Goal: Task Accomplishment & Management: Complete application form

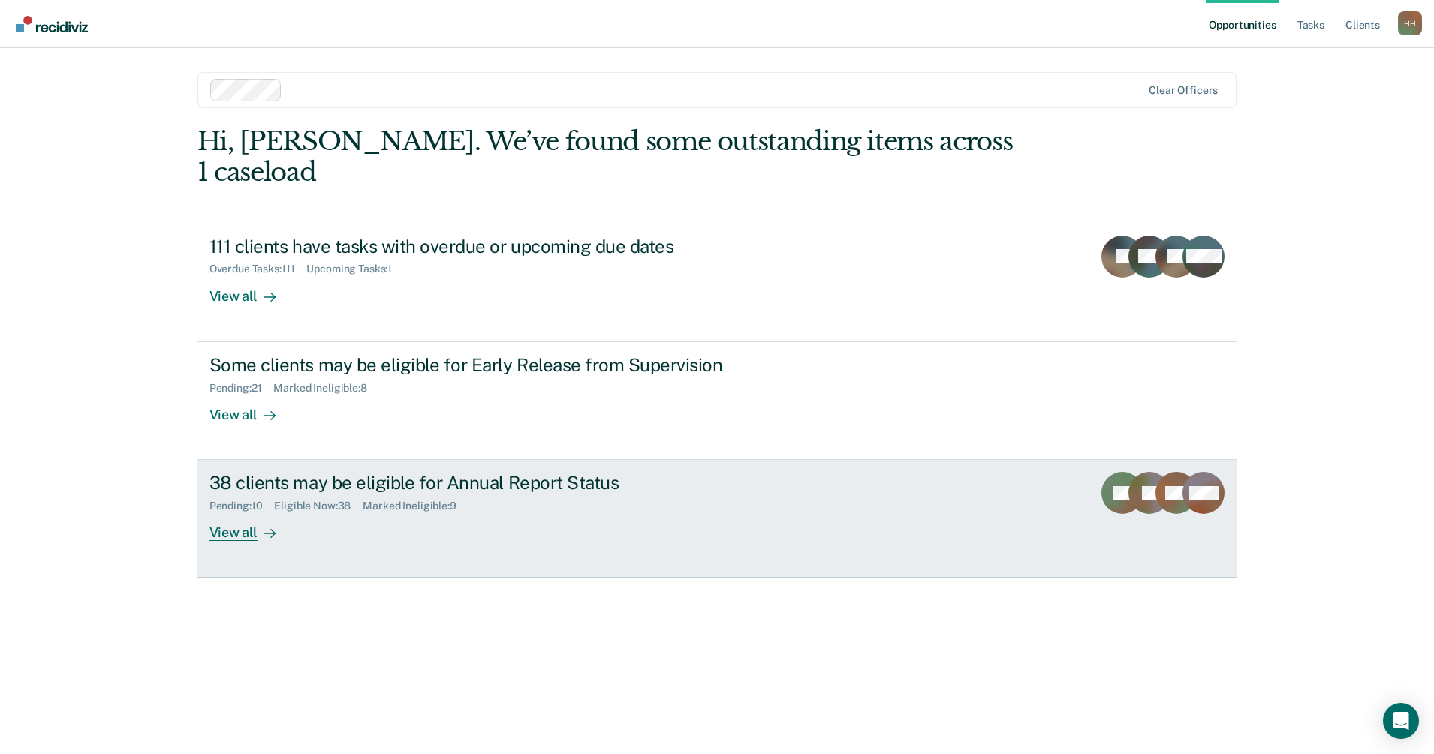
click at [245, 513] on div "View all" at bounding box center [251, 527] width 84 height 29
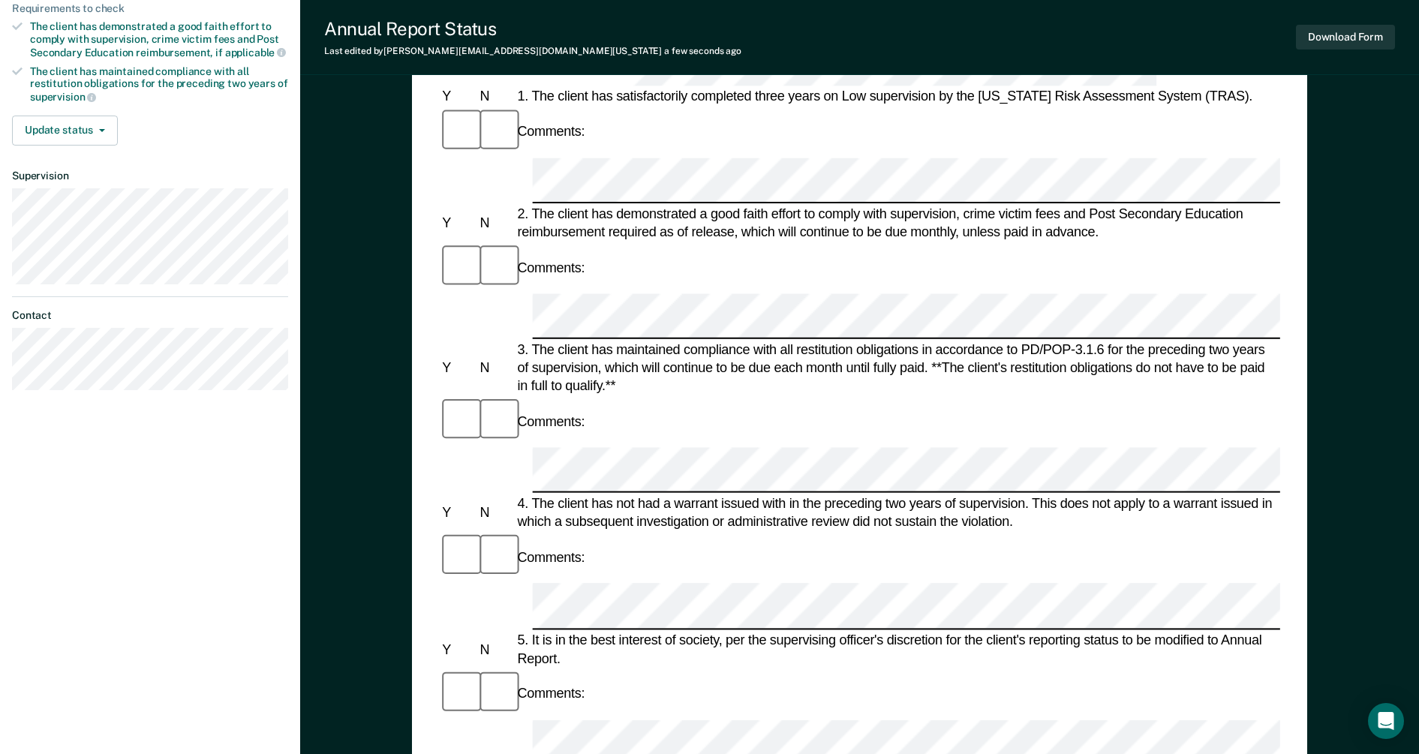
scroll to position [375, 0]
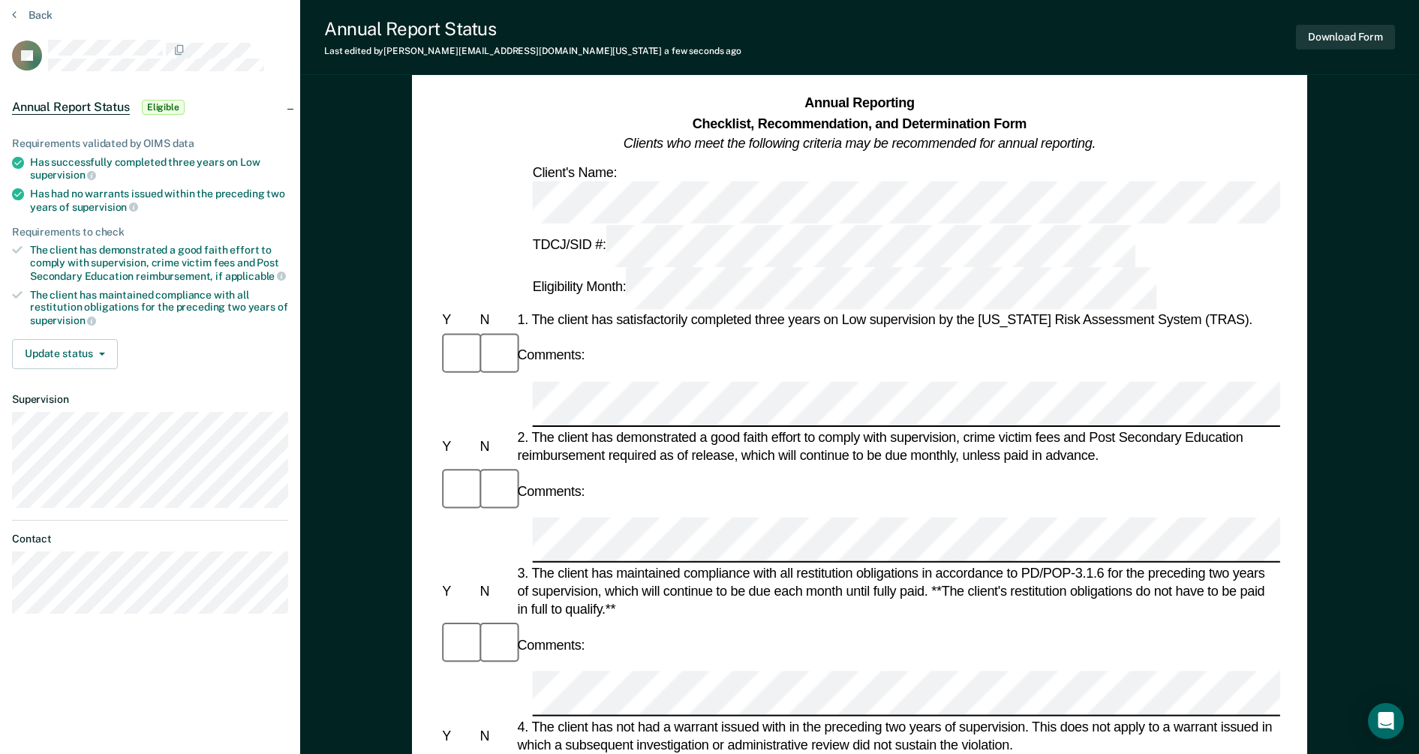
scroll to position [0, 0]
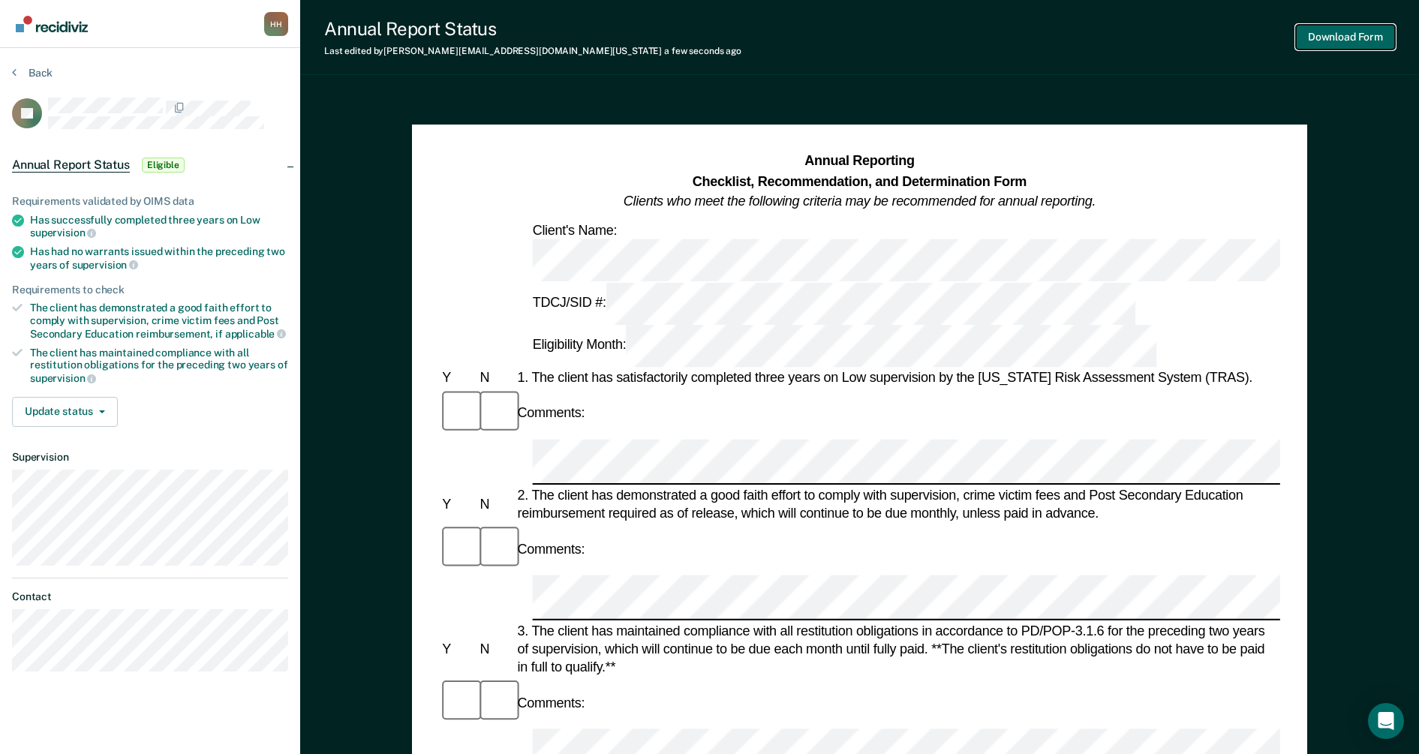
click at [1324, 36] on button "Download Form" at bounding box center [1345, 37] width 99 height 25
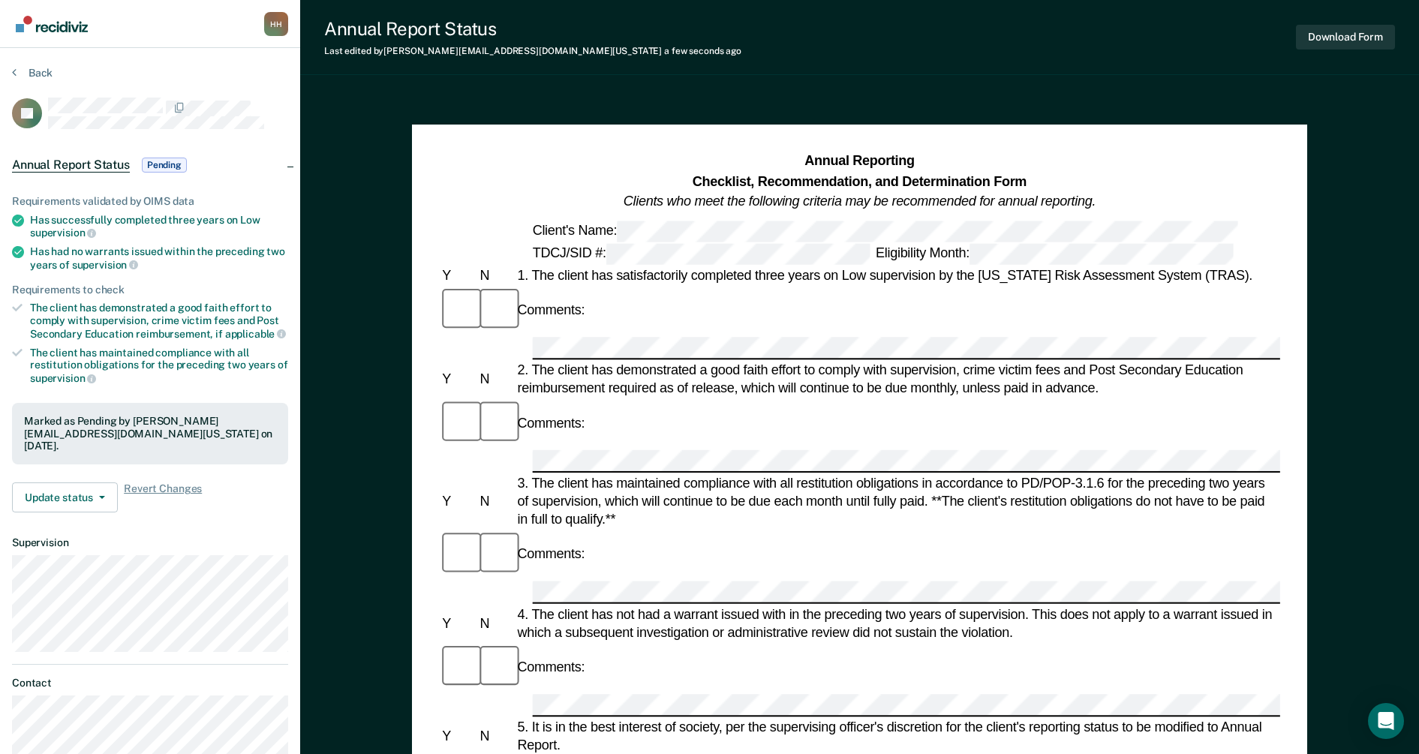
click at [70, 25] on img "Go to Recidiviz Home" at bounding box center [52, 24] width 72 height 17
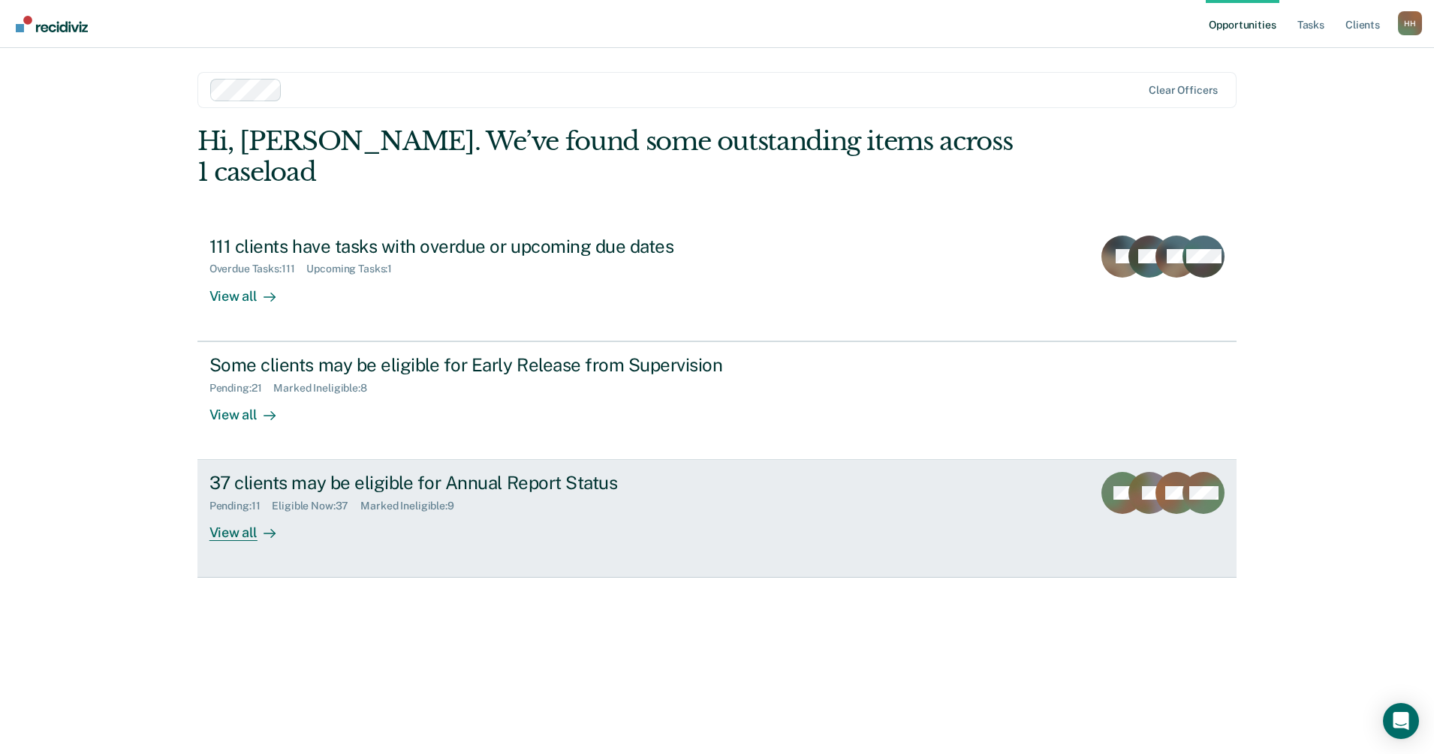
click at [221, 513] on div "View all" at bounding box center [251, 527] width 84 height 29
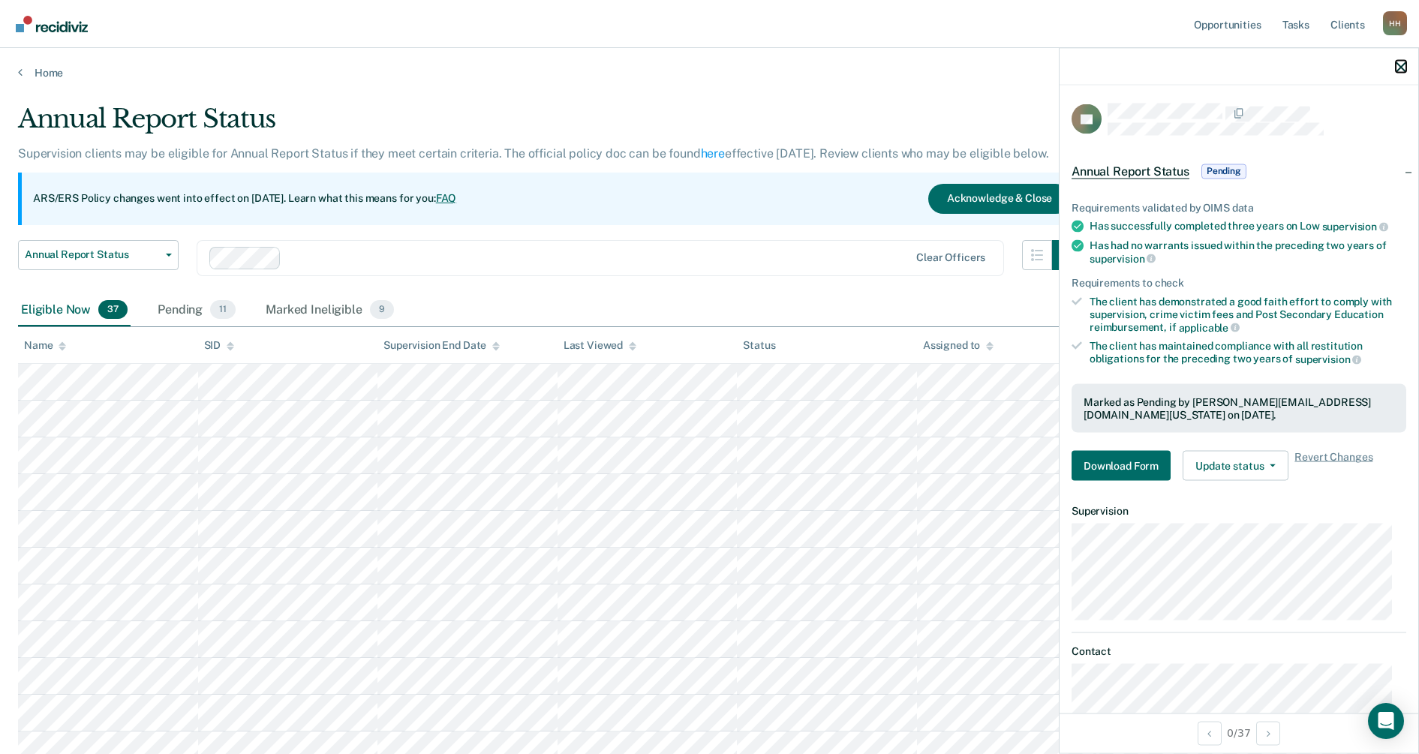
click at [1405, 65] on icon "button" at bounding box center [1401, 67] width 11 height 11
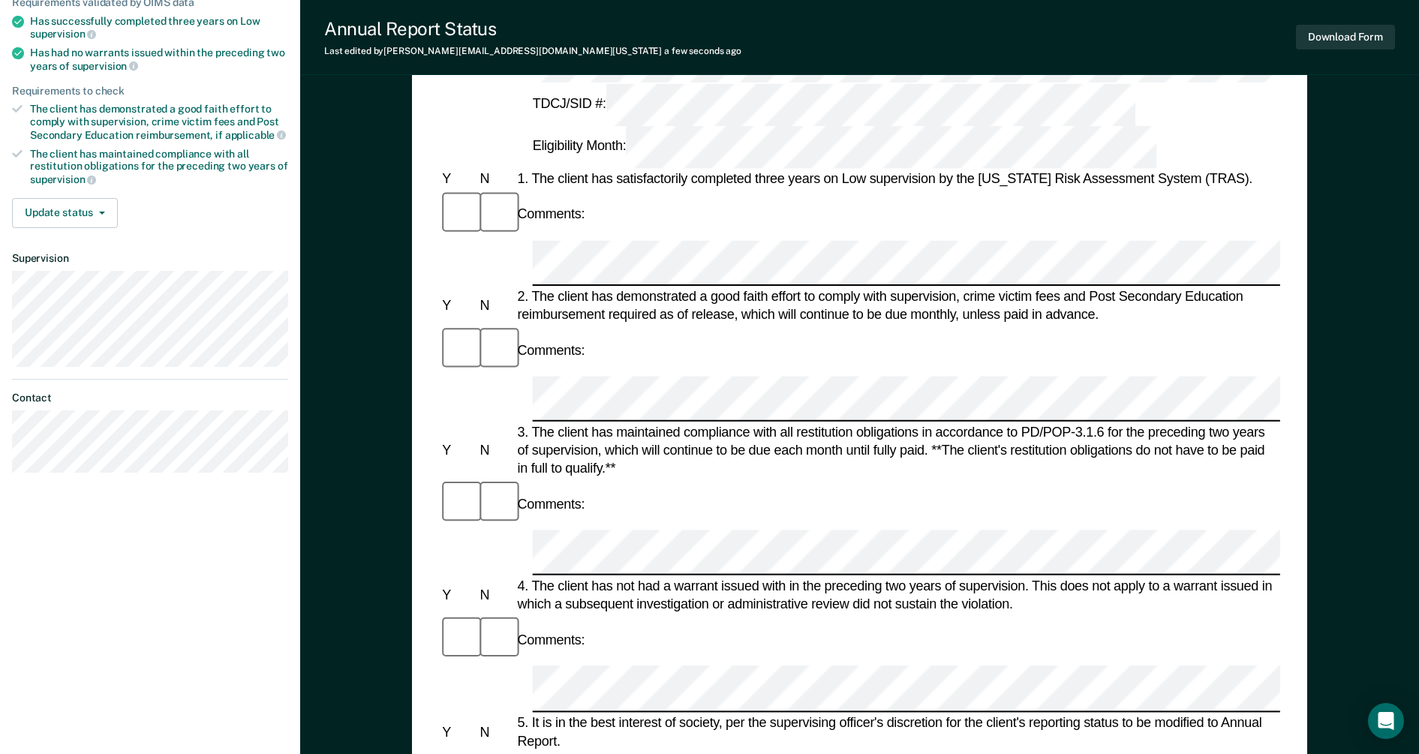
scroll to position [185, 0]
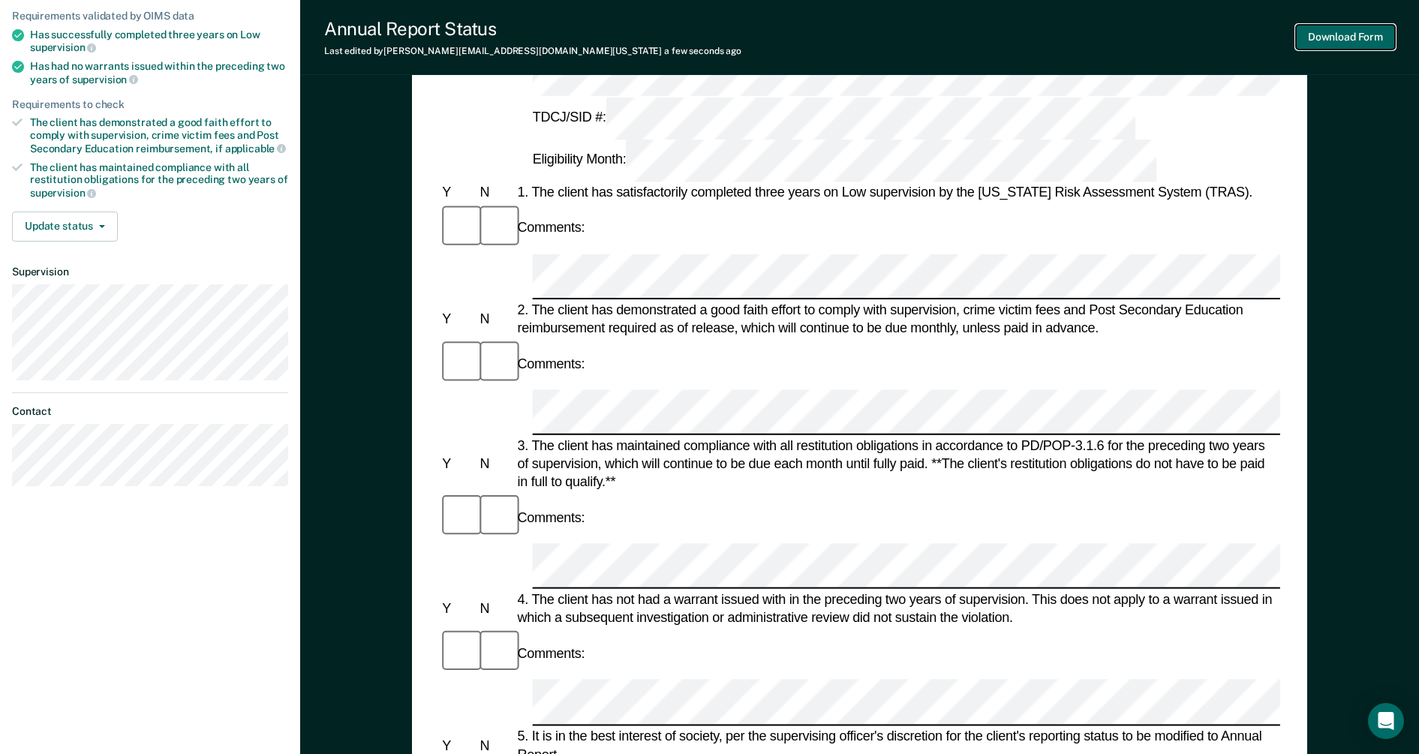
click at [1368, 45] on button "Download Form" at bounding box center [1345, 37] width 99 height 25
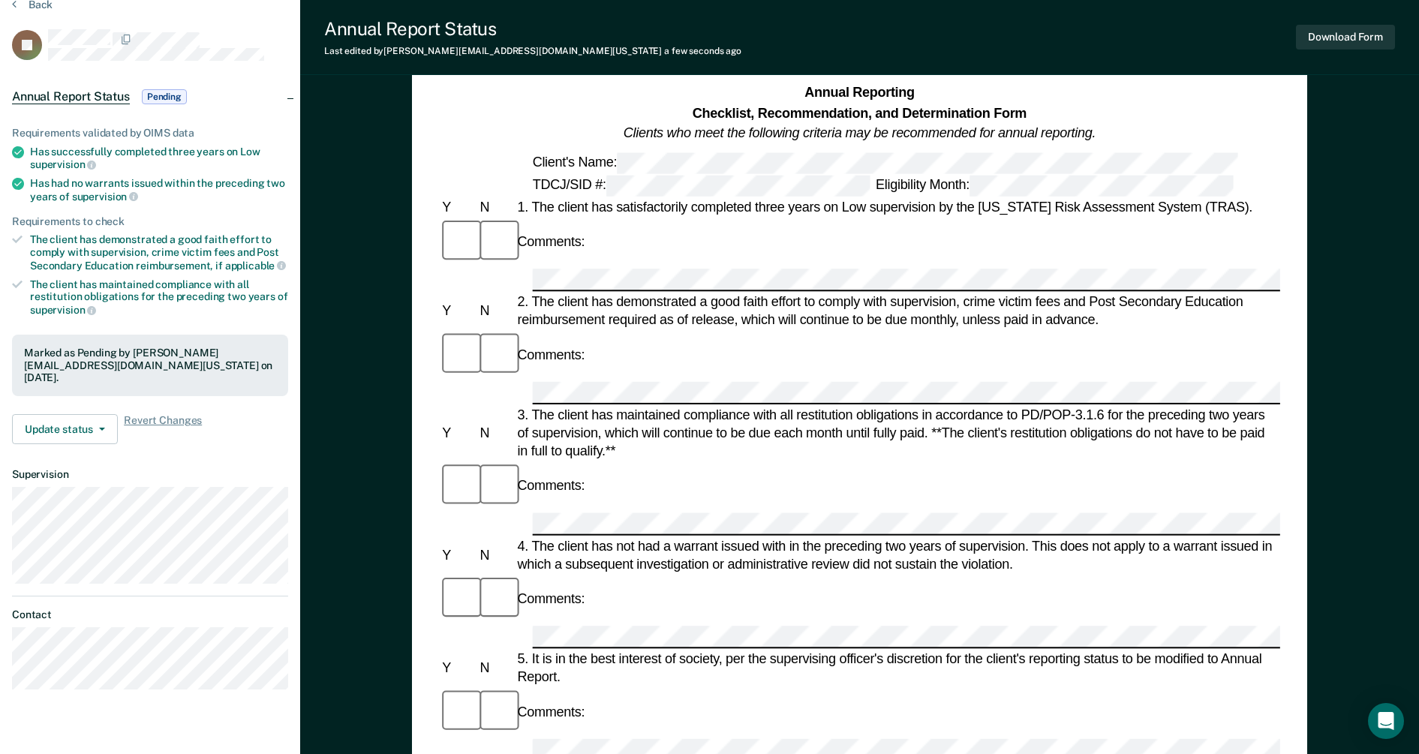
scroll to position [0, 0]
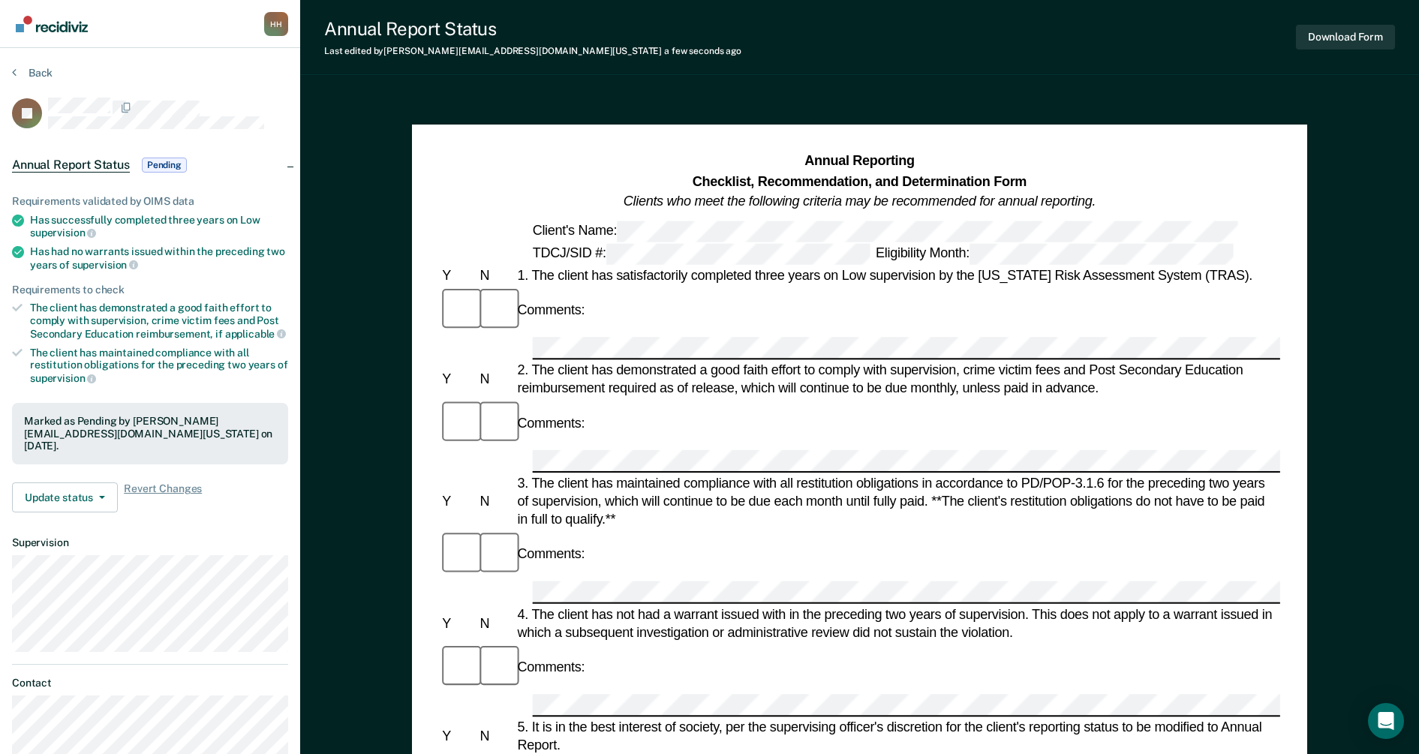
click at [66, 28] on img "Go to Recidiviz Home" at bounding box center [52, 24] width 72 height 17
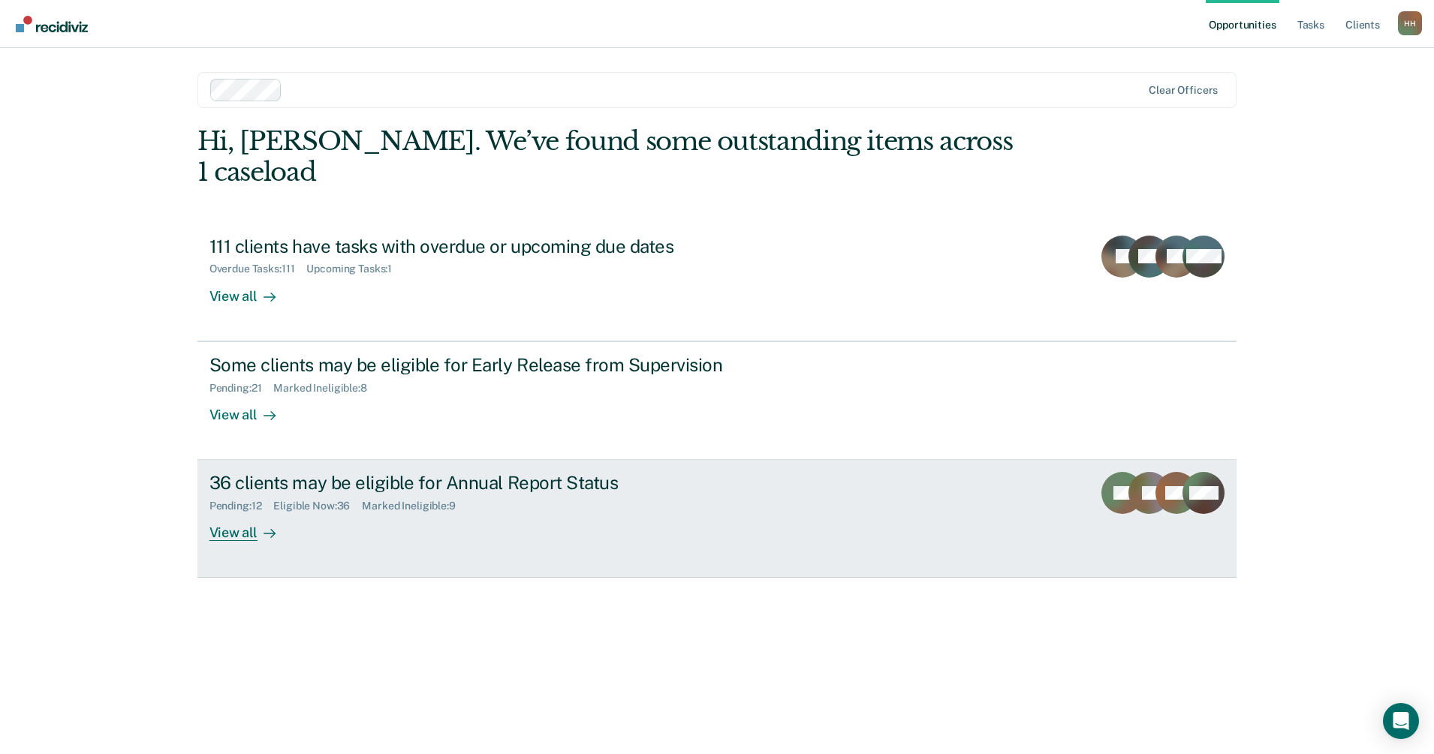
click at [248, 513] on div "View all" at bounding box center [251, 527] width 84 height 29
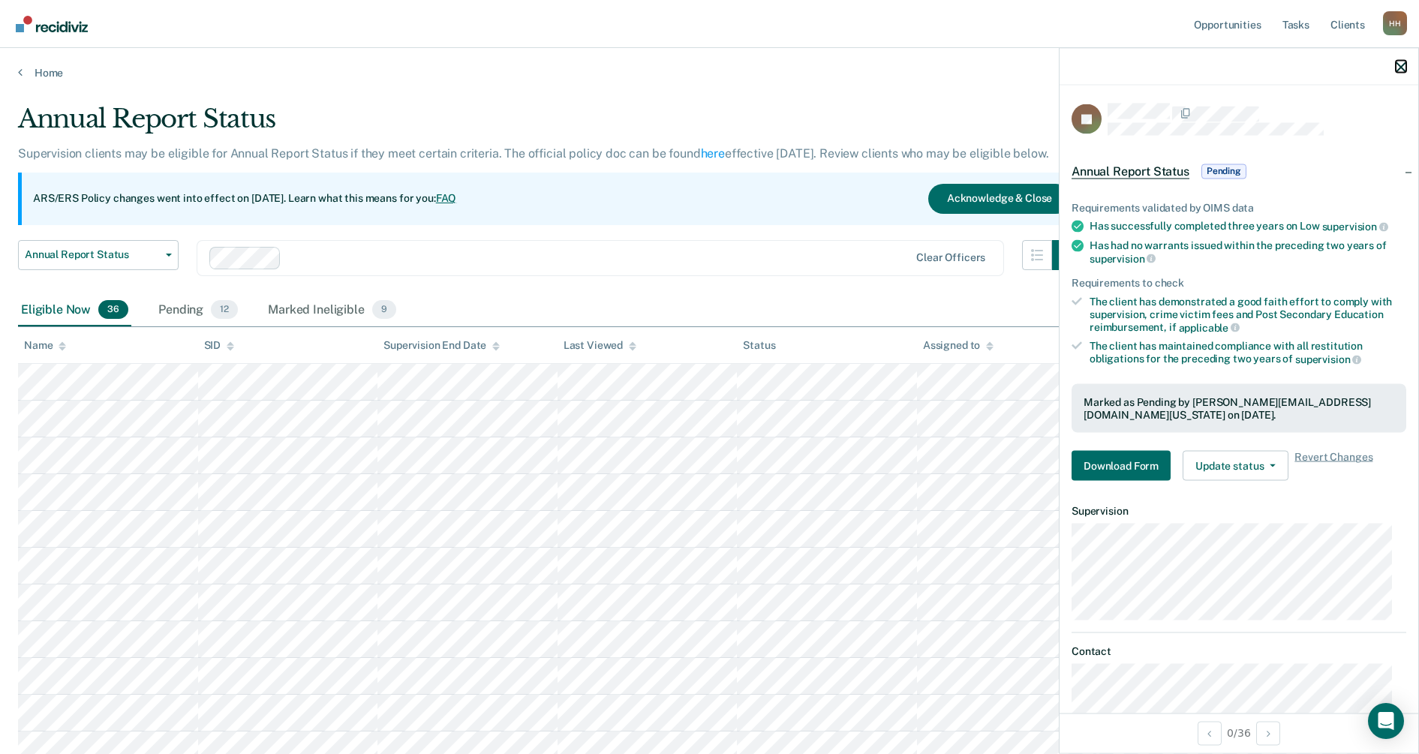
click at [1401, 65] on icon "button" at bounding box center [1401, 67] width 11 height 11
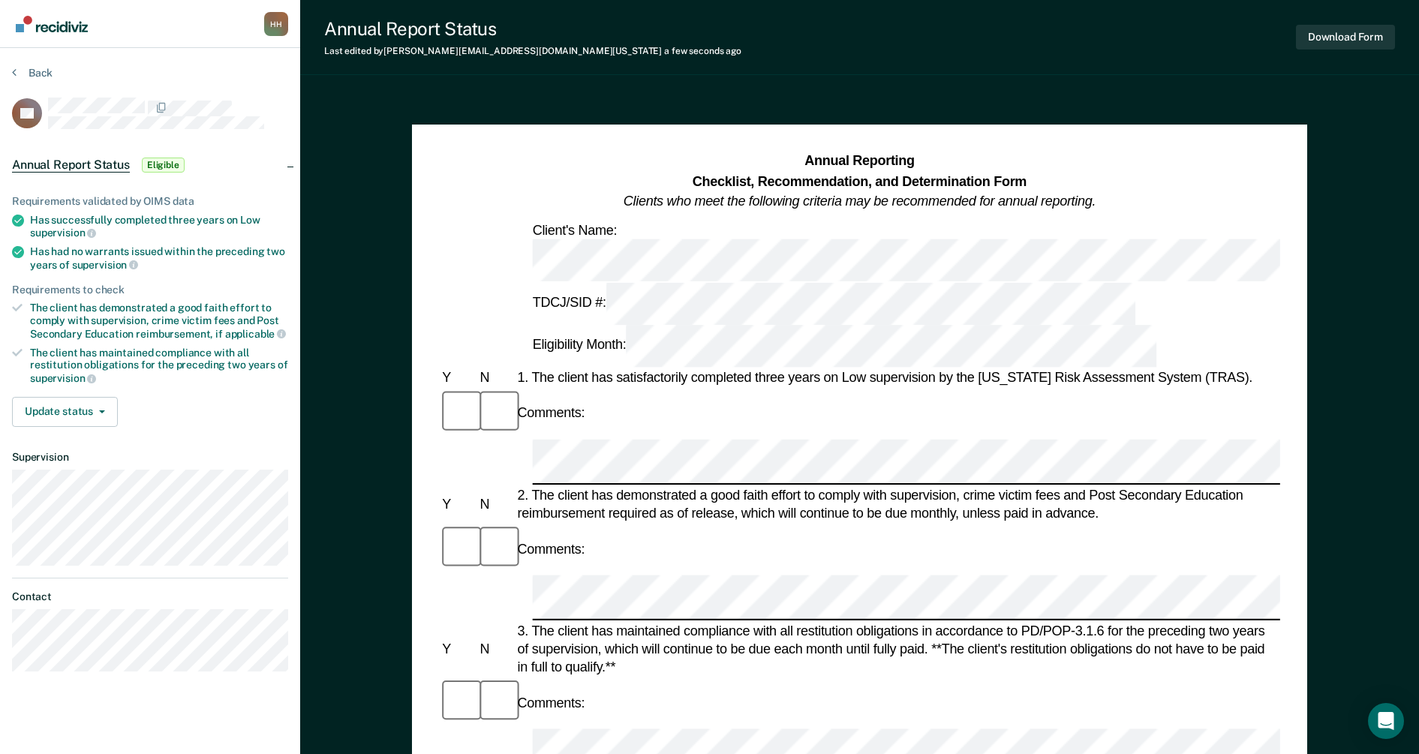
click at [631, 679] on div "Comments:" at bounding box center [859, 704] width 841 height 50
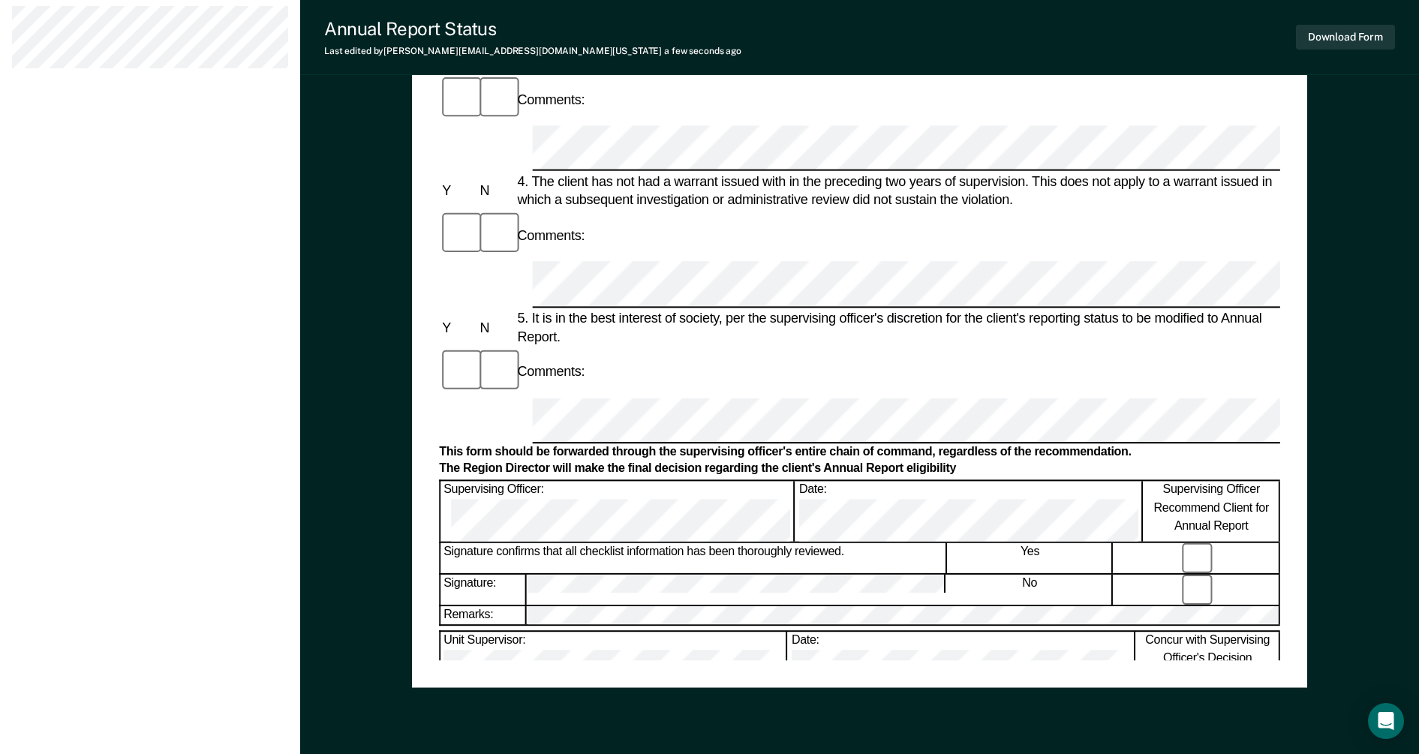
scroll to position [655, 0]
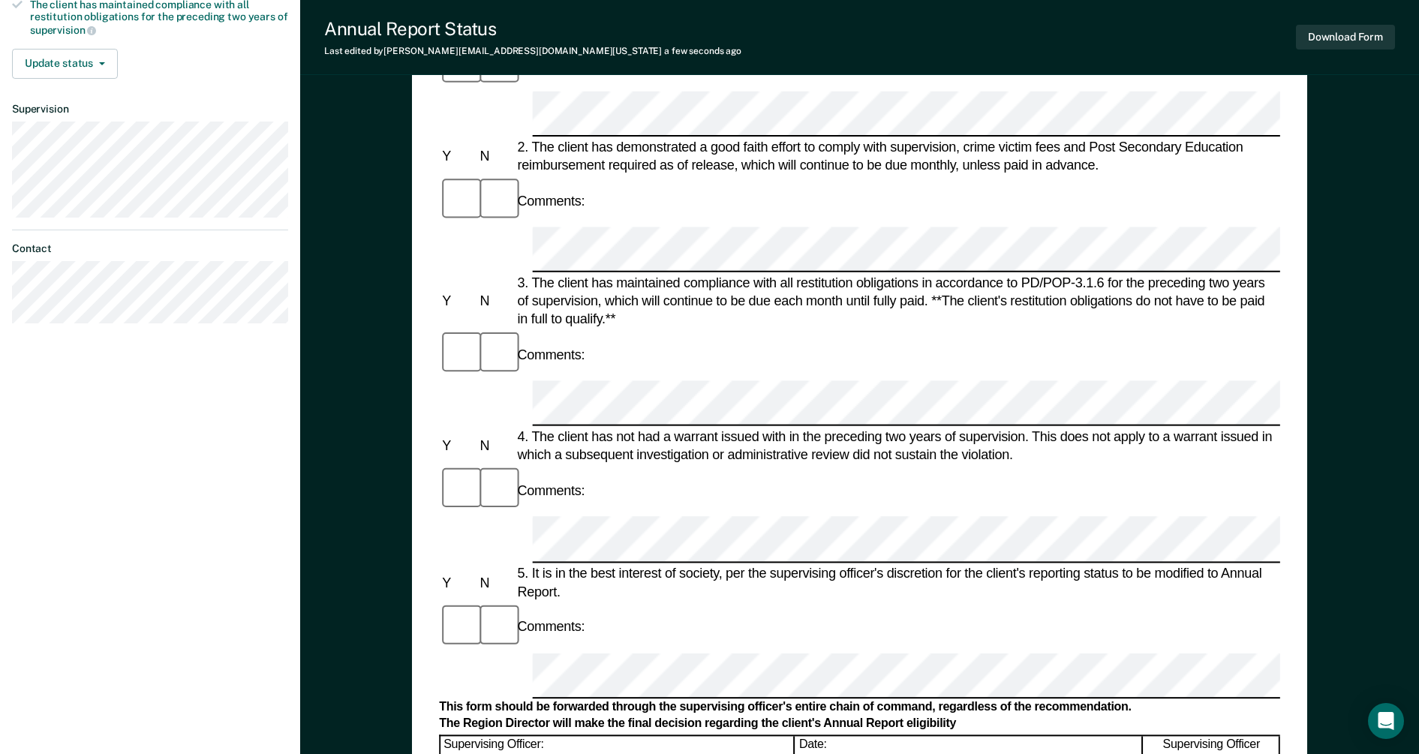
scroll to position [279, 0]
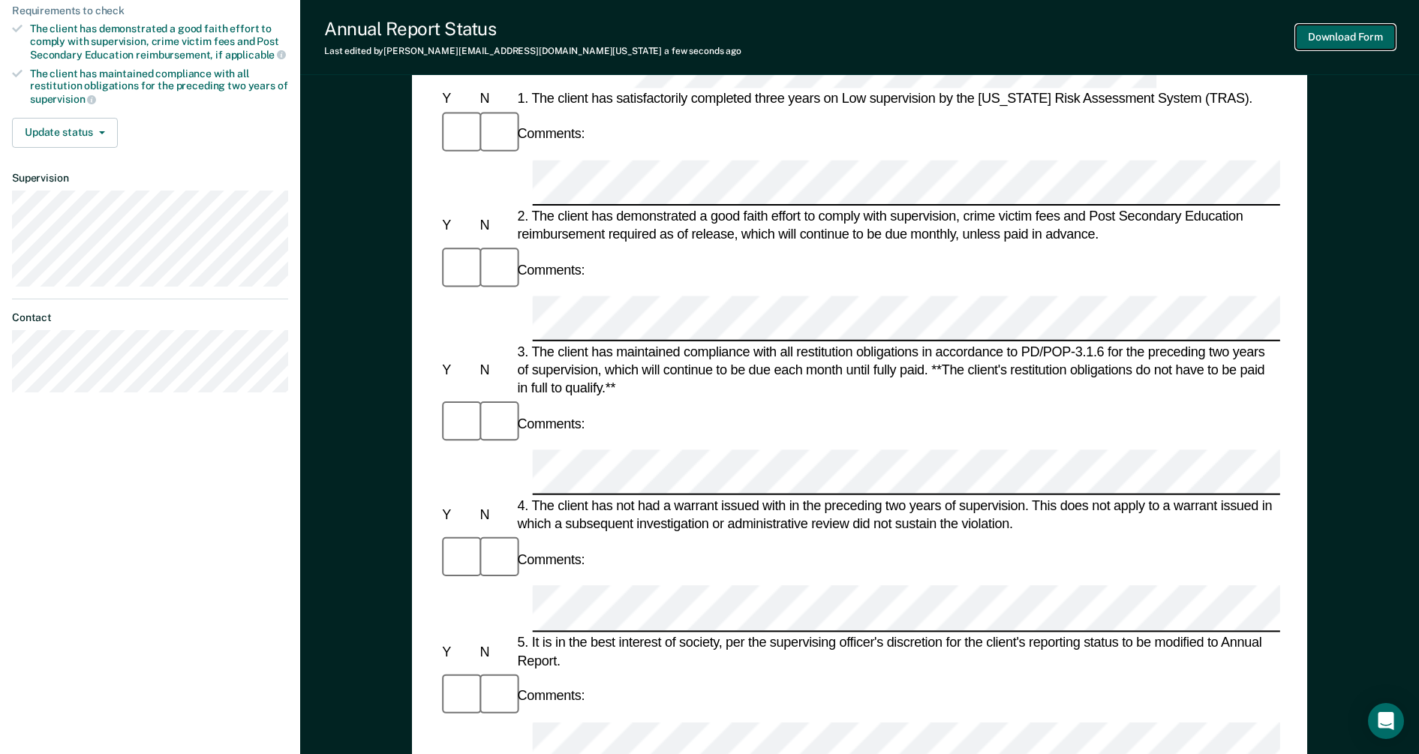
click at [1317, 38] on button "Download Form" at bounding box center [1345, 37] width 99 height 25
